Goal: Information Seeking & Learning: Check status

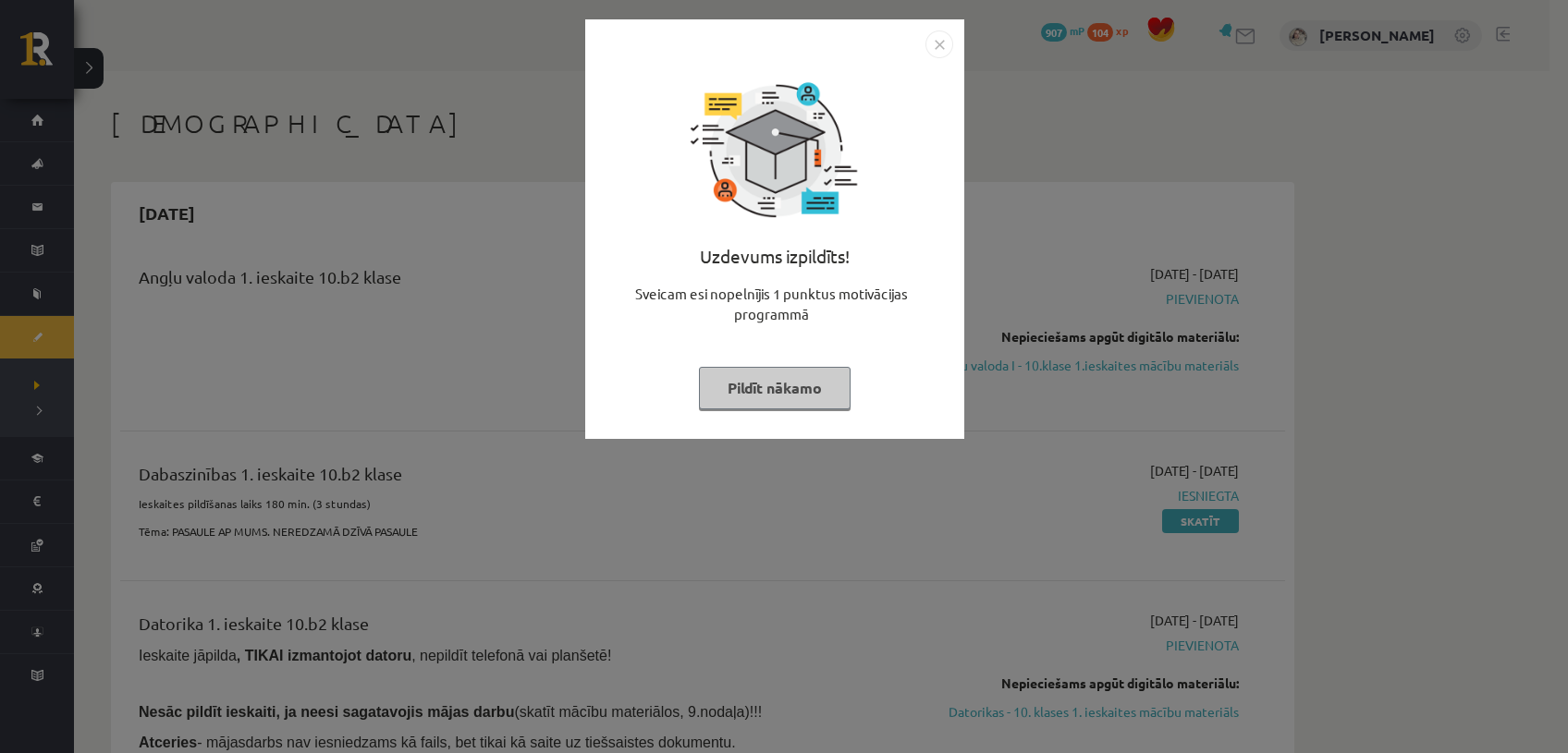
click at [785, 403] on button "Pildīt nākamo" at bounding box center [774, 388] width 152 height 42
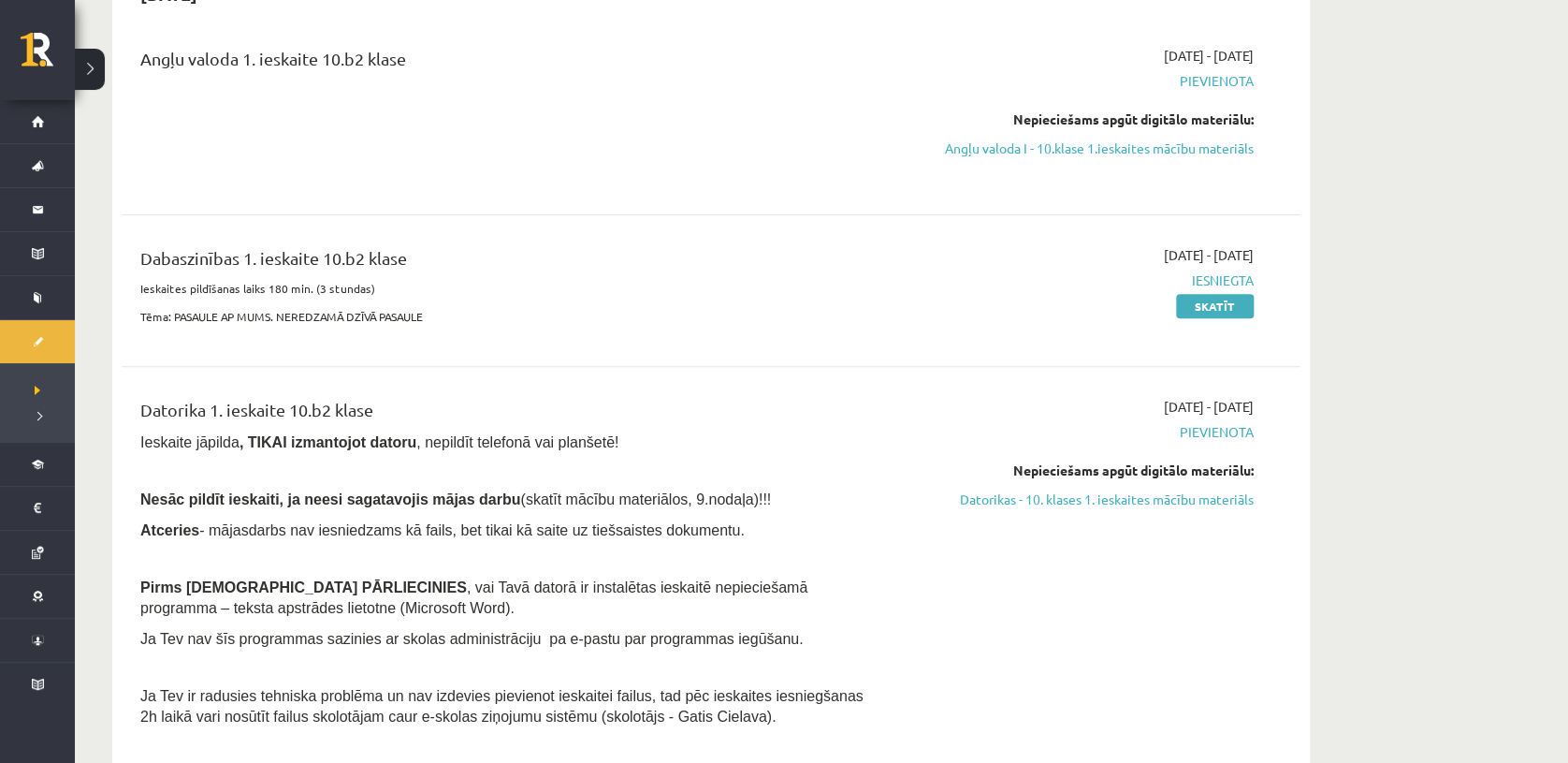
scroll to position [205, 0]
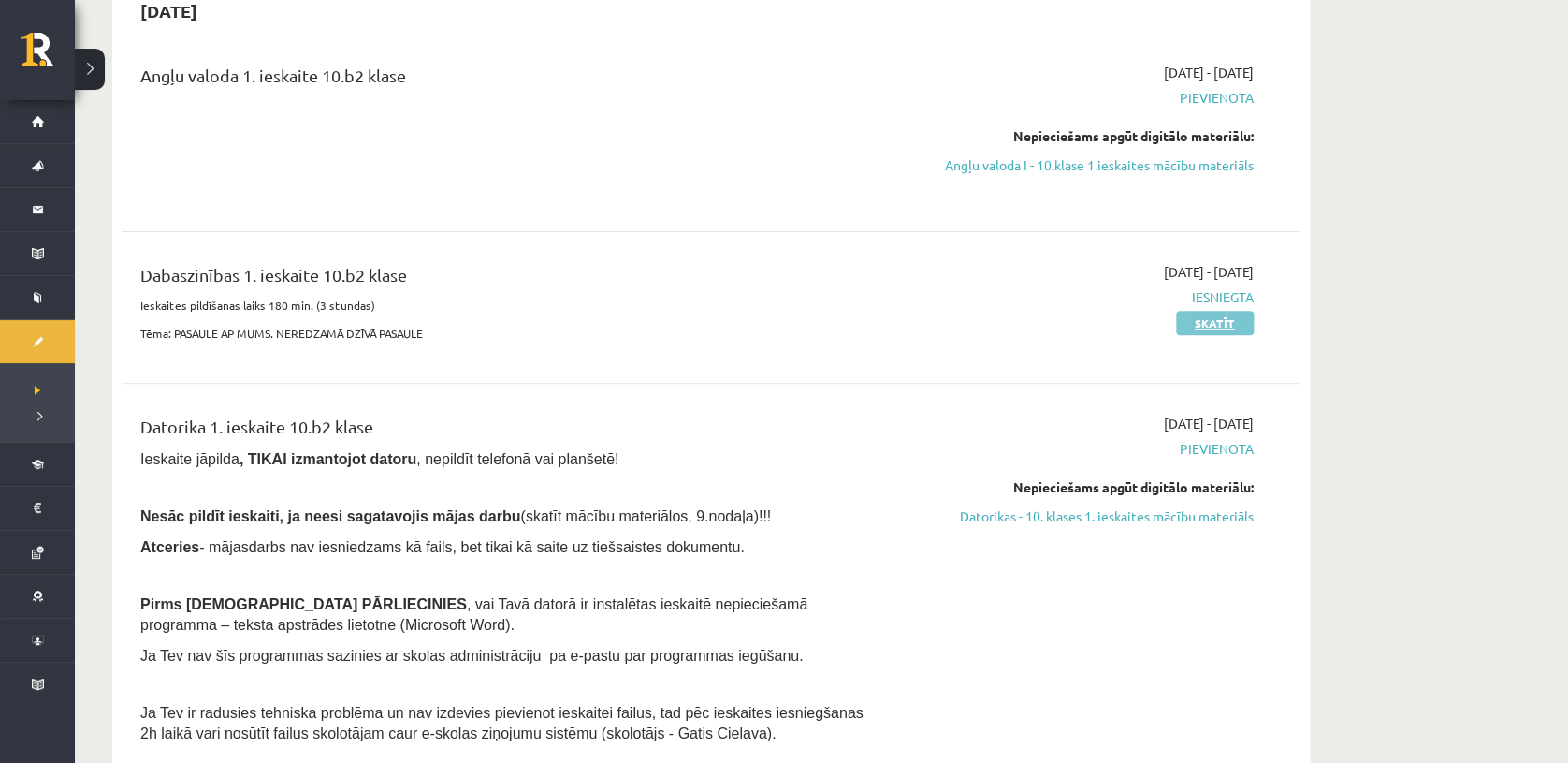
click at [1220, 326] on link "Skatīt" at bounding box center [1215, 322] width 77 height 24
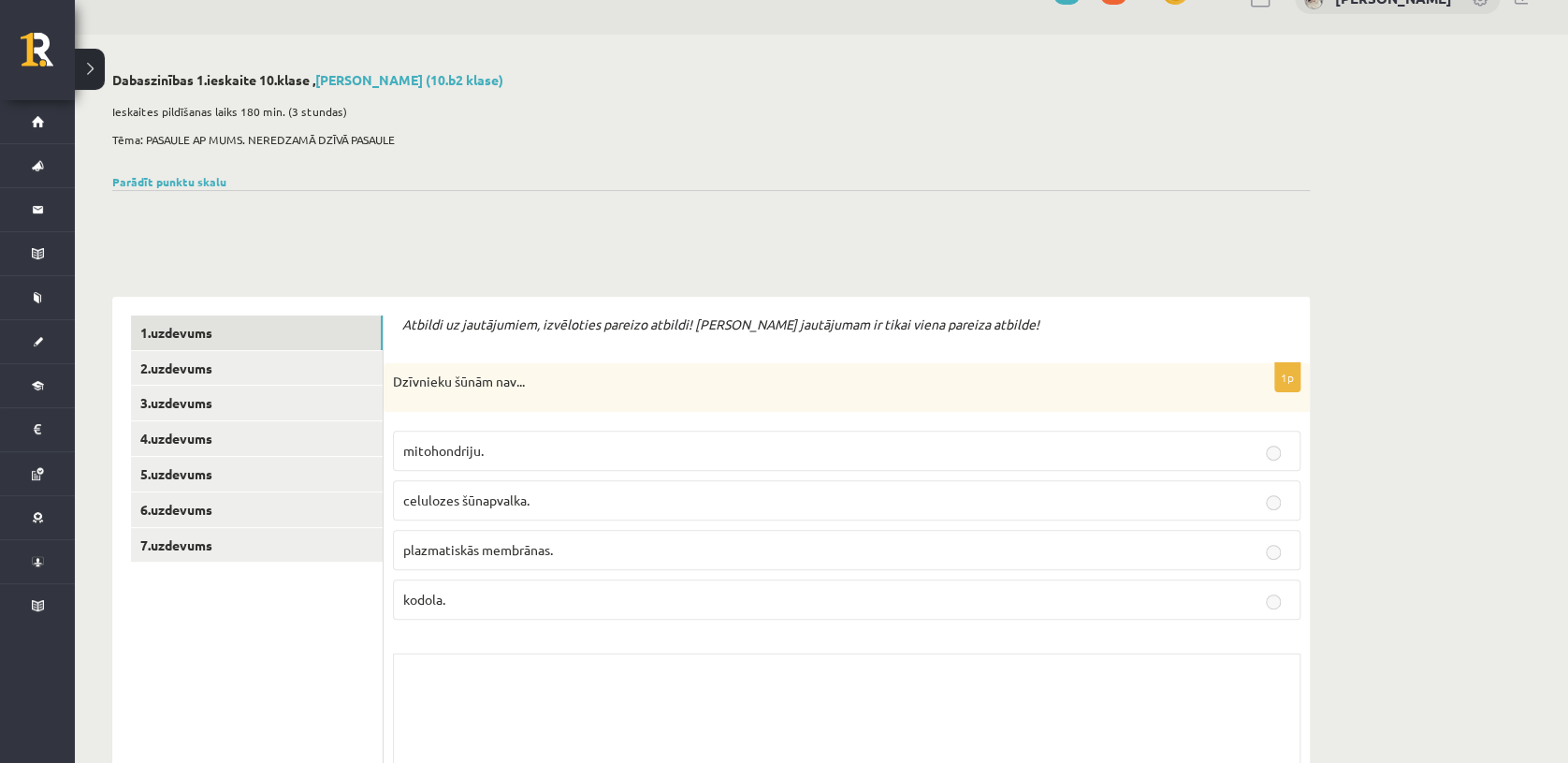
scroll to position [49, 0]
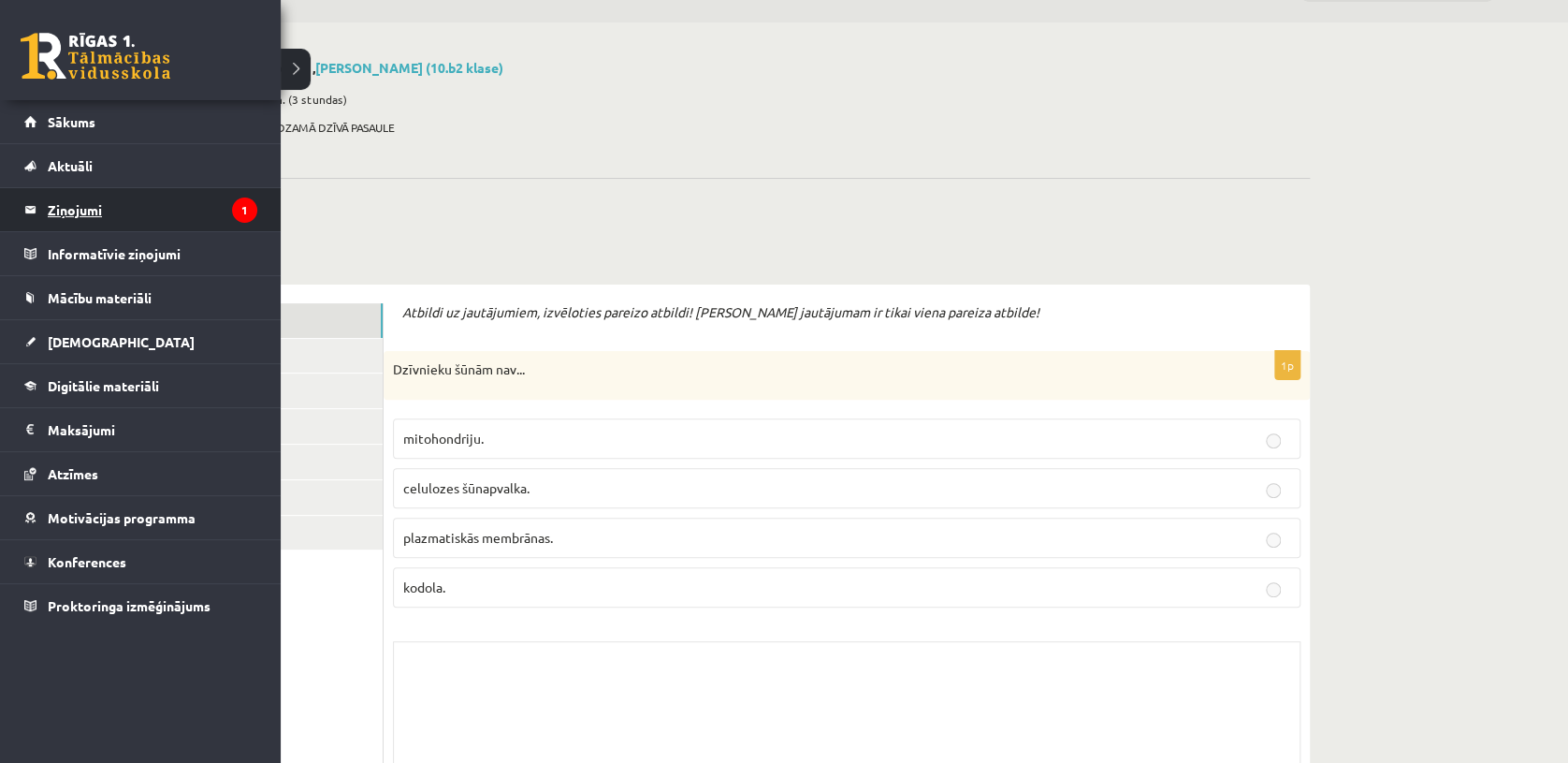
click at [80, 202] on legend "Ziņojumi 1" at bounding box center [152, 209] width 210 height 43
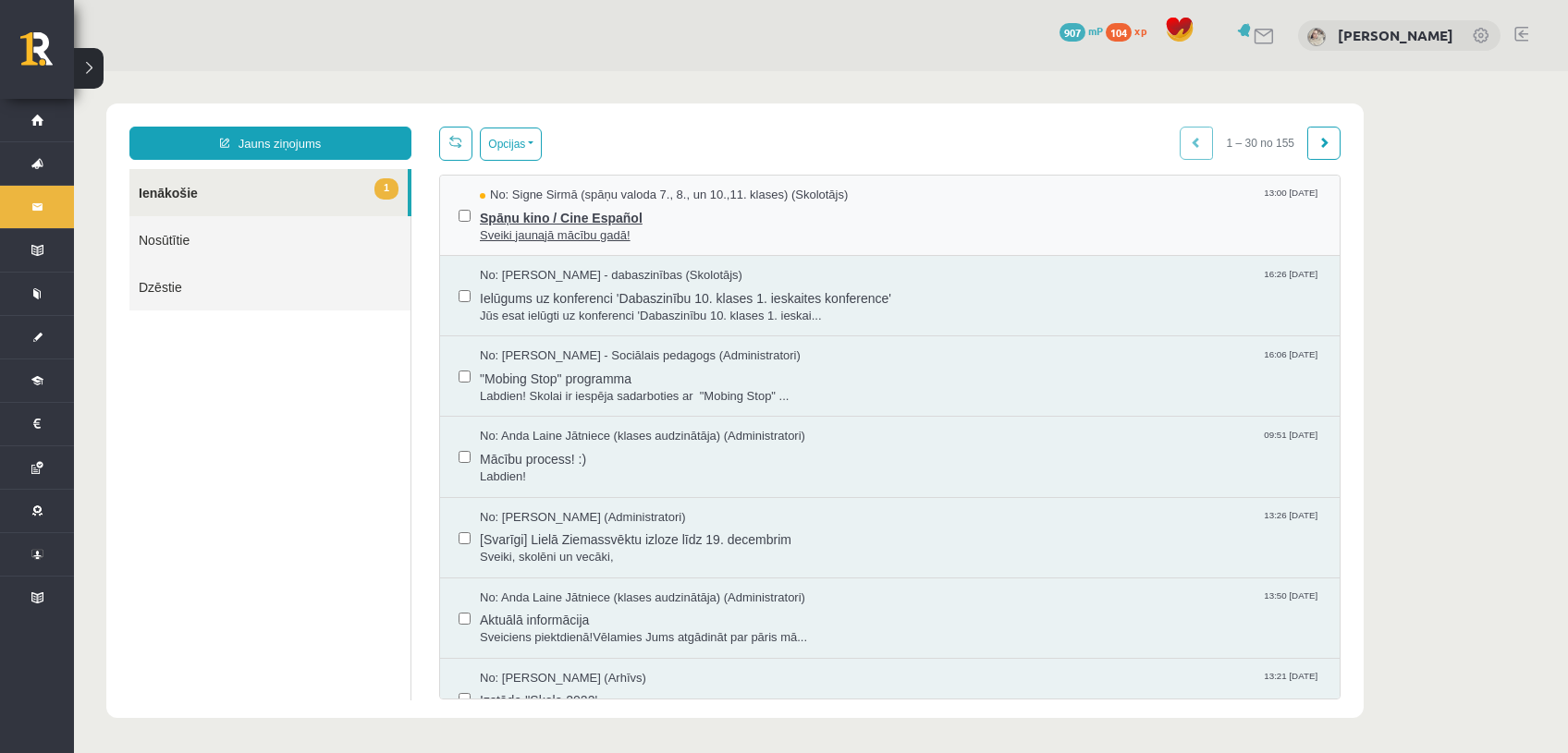
click at [605, 214] on span "Spāņu kino / Cine Español" at bounding box center [901, 216] width 841 height 23
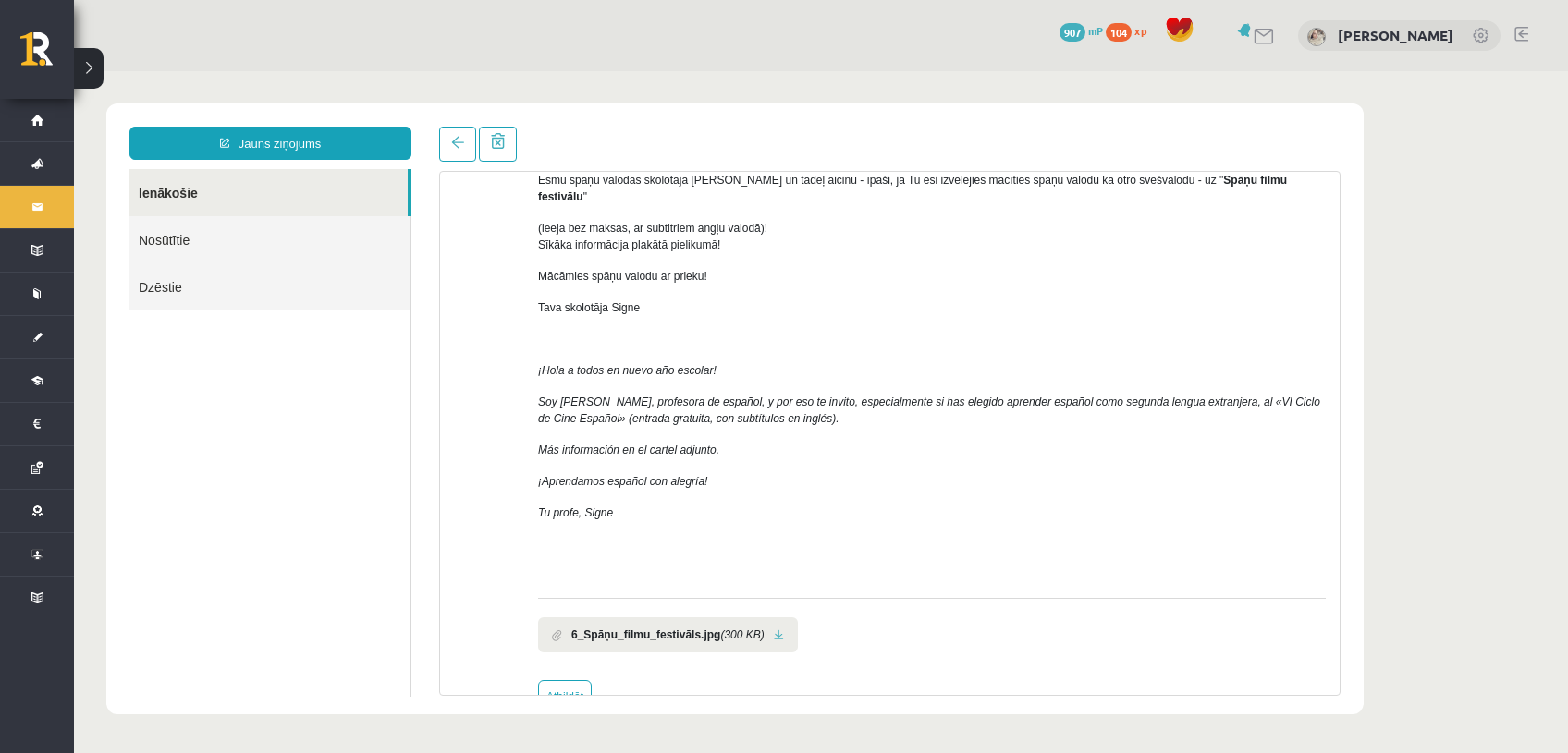
scroll to position [197, 0]
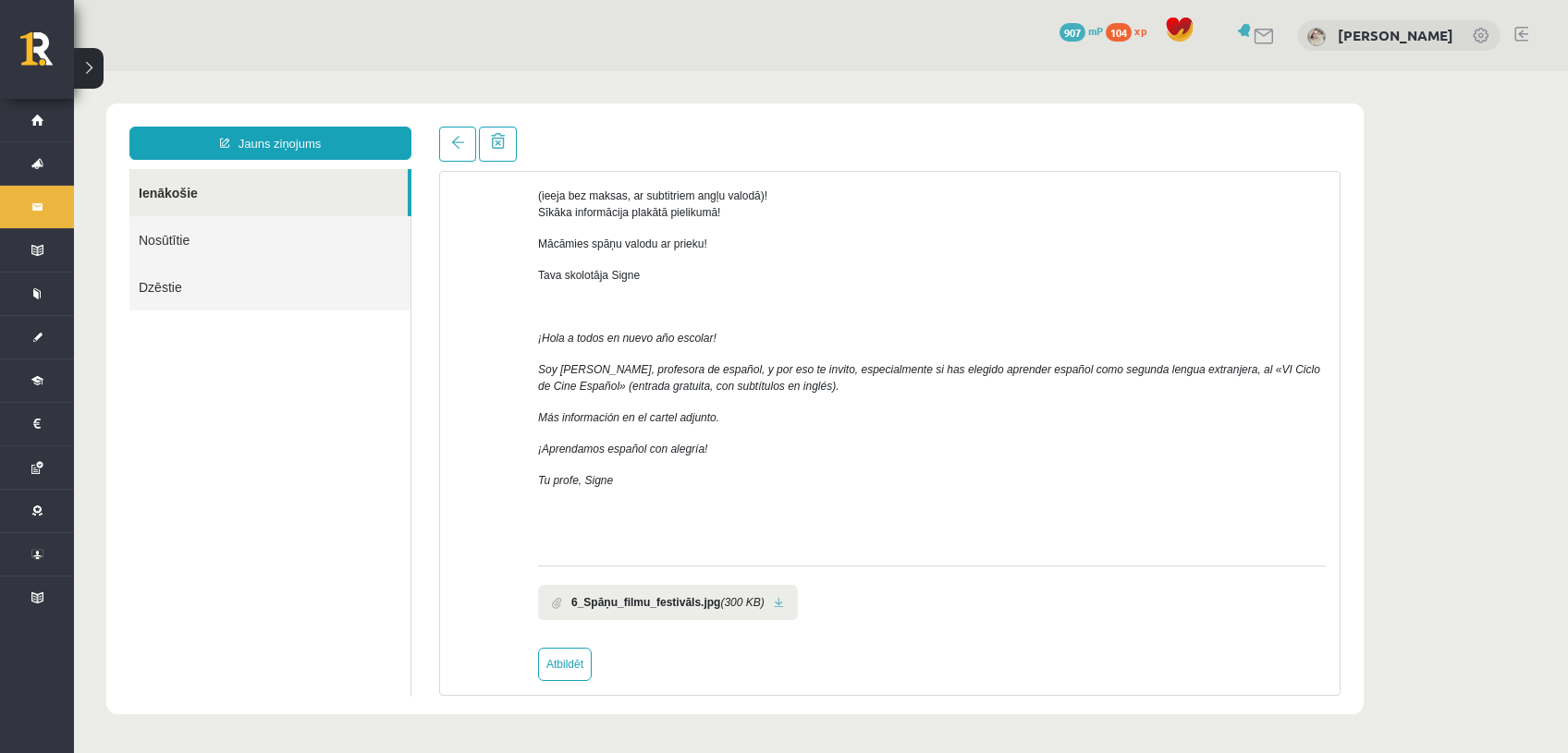
click at [773, 597] on link at bounding box center [778, 603] width 11 height 12
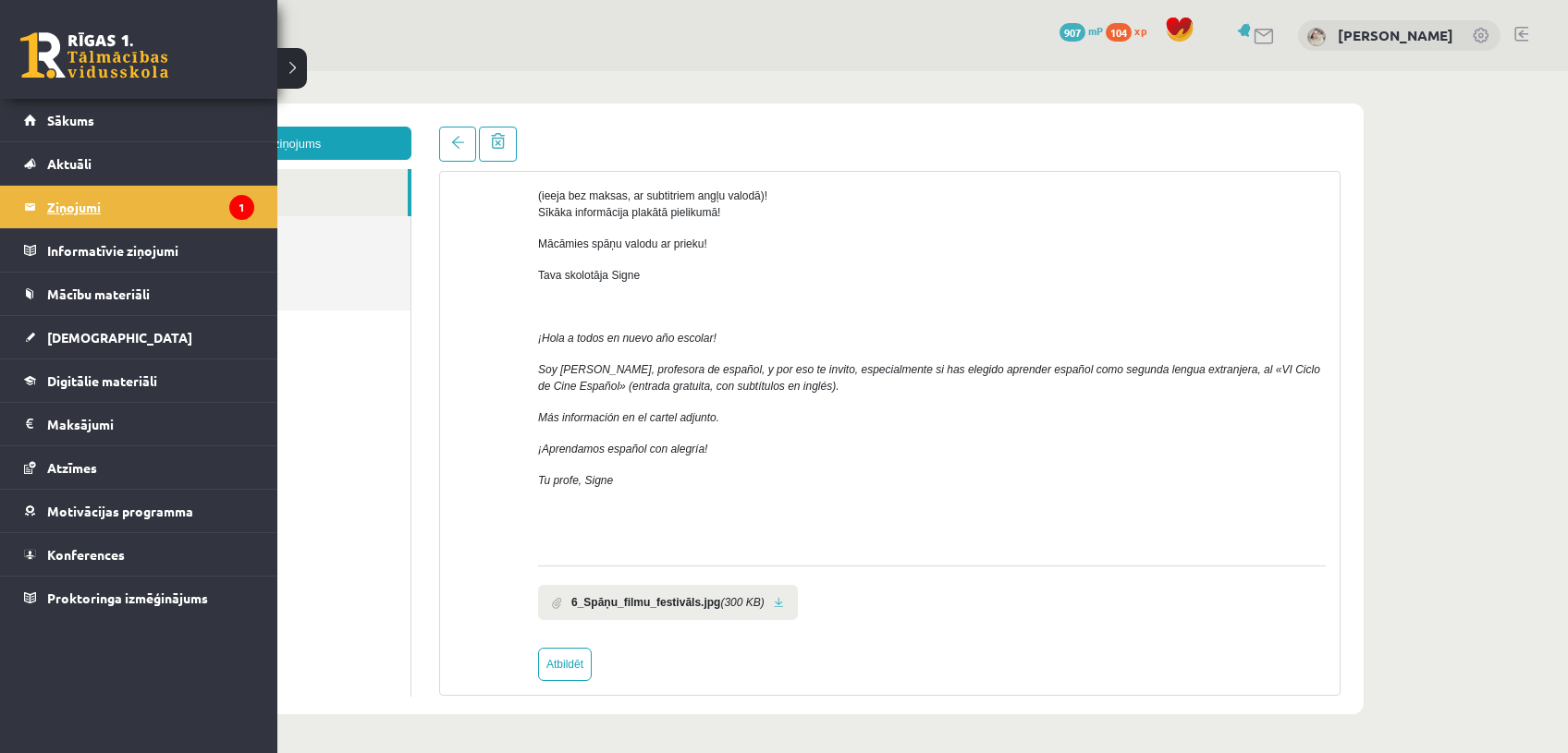
click at [102, 202] on legend "Ziņojumi 1" at bounding box center [150, 206] width 207 height 42
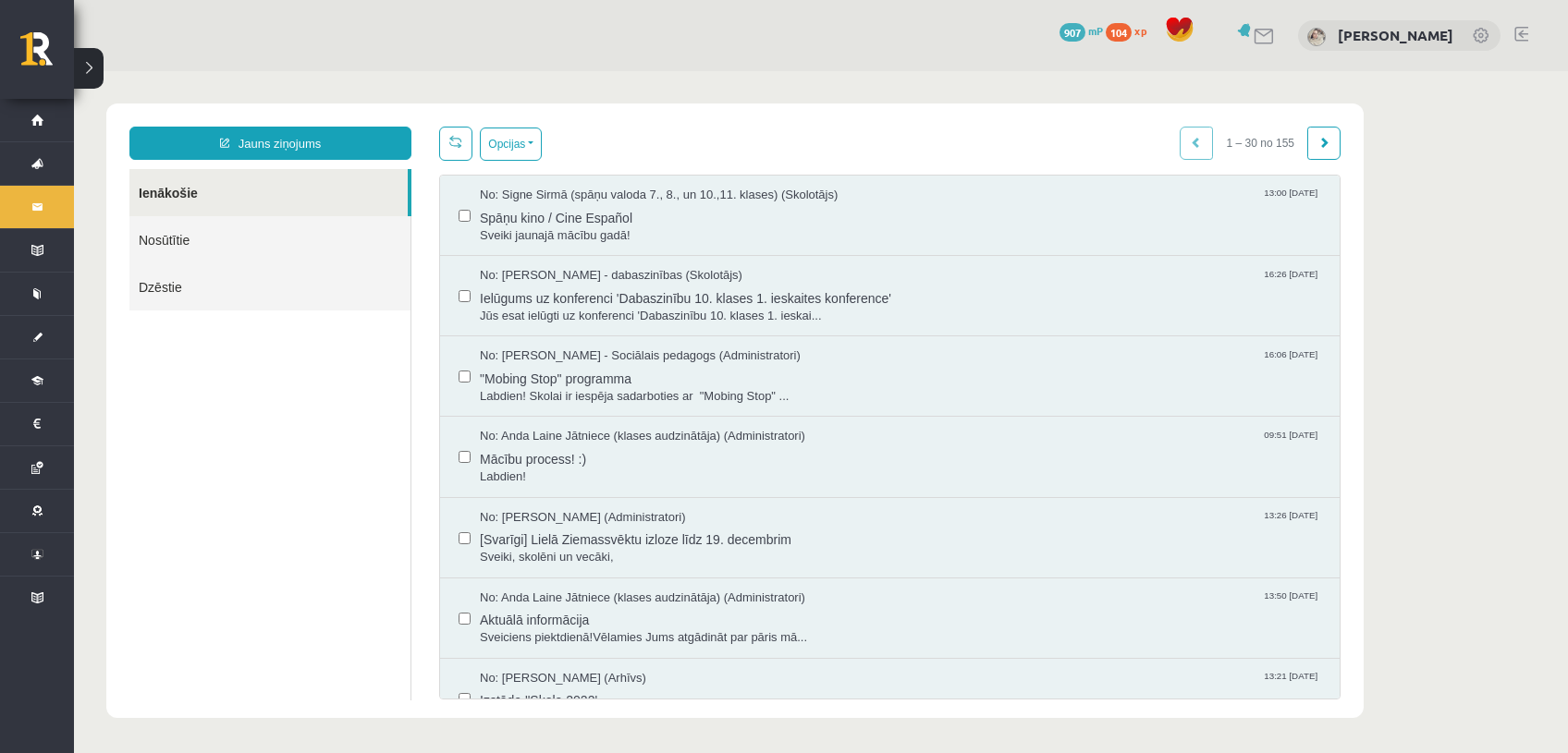
scroll to position [0, 0]
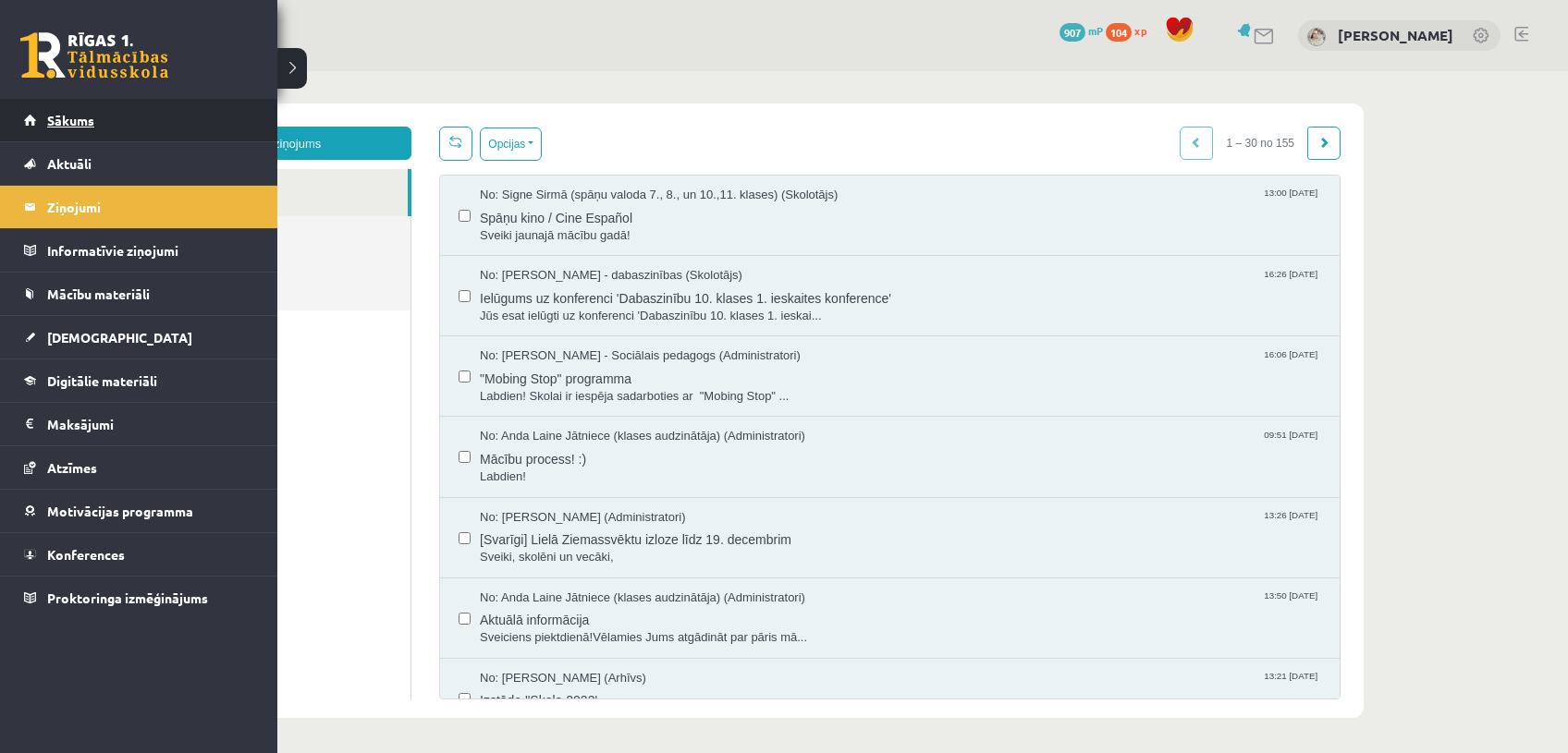
click at [62, 130] on link "Sākums" at bounding box center [139, 119] width 230 height 42
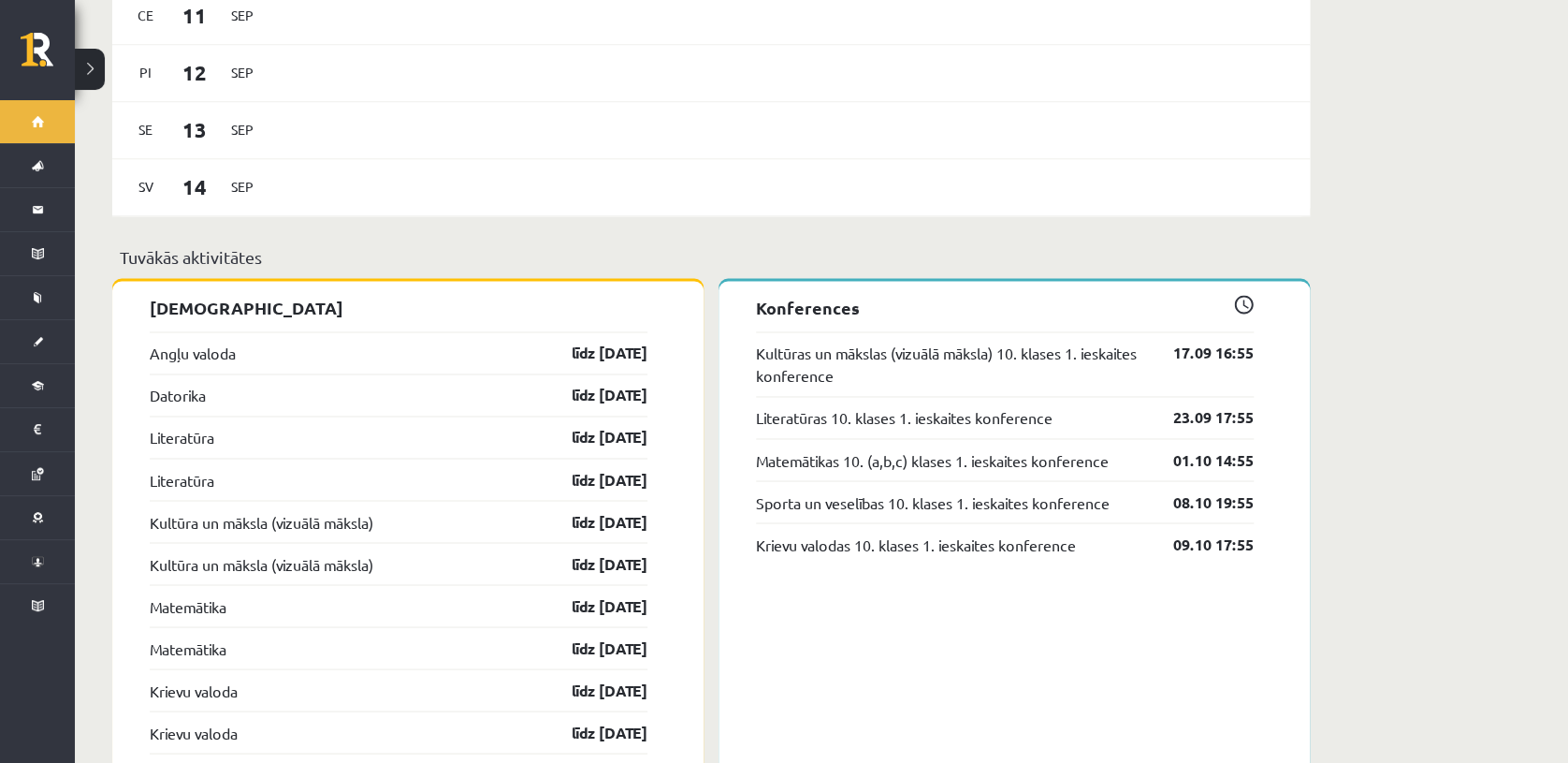
scroll to position [1315, 0]
